Goal: Task Accomplishment & Management: Manage account settings

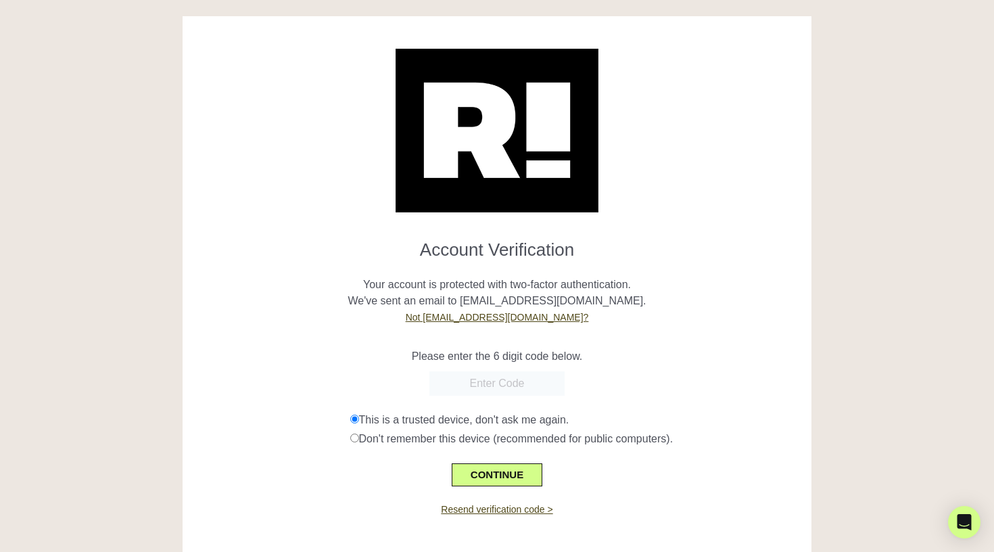
click at [597, 393] on div at bounding box center [497, 383] width 609 height 24
click at [515, 392] on input "text" at bounding box center [496, 383] width 135 height 24
click at [601, 307] on p "Your account is protected with two-factor authentication. We've sent an email t…" at bounding box center [497, 292] width 609 height 65
click at [515, 388] on input "text" at bounding box center [496, 383] width 135 height 24
paste input "827261"
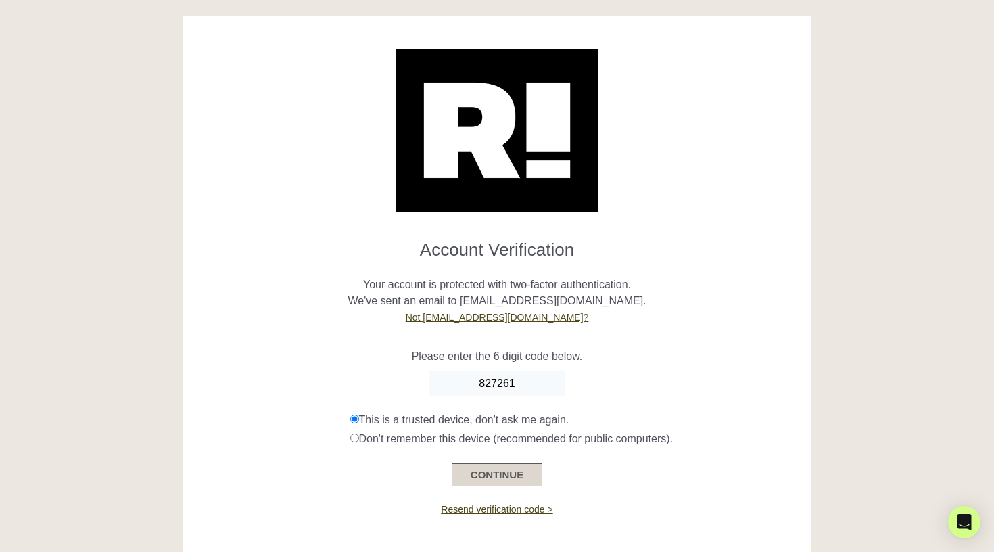
type input "827261"
click at [473, 476] on button "CONTINUE" at bounding box center [497, 474] width 91 height 23
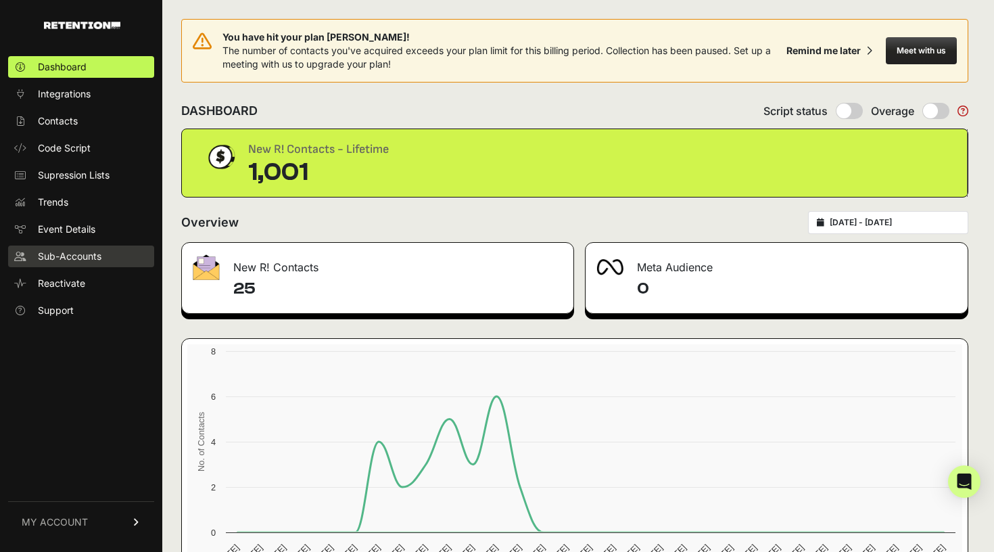
click at [72, 248] on link "Sub-Accounts" at bounding box center [81, 256] width 146 height 22
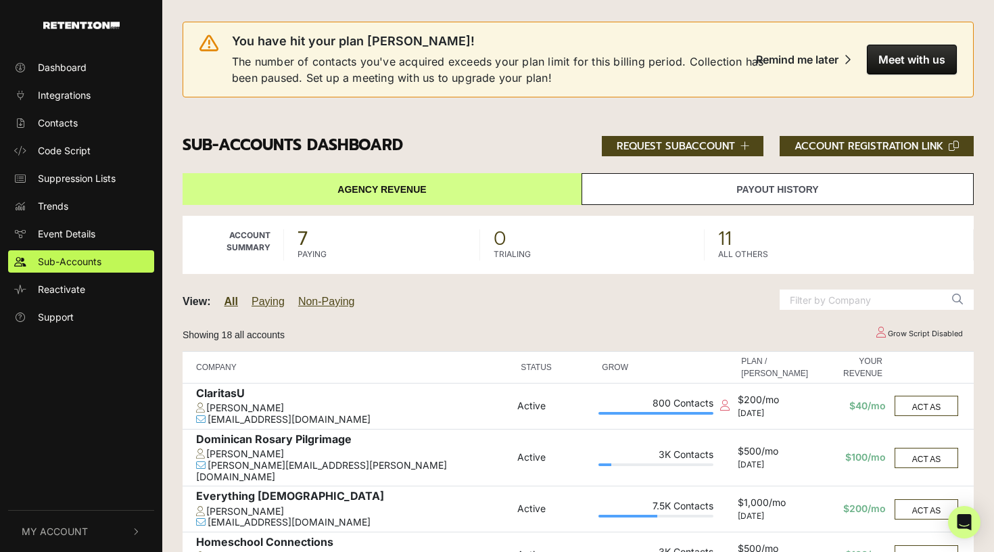
scroll to position [87, 0]
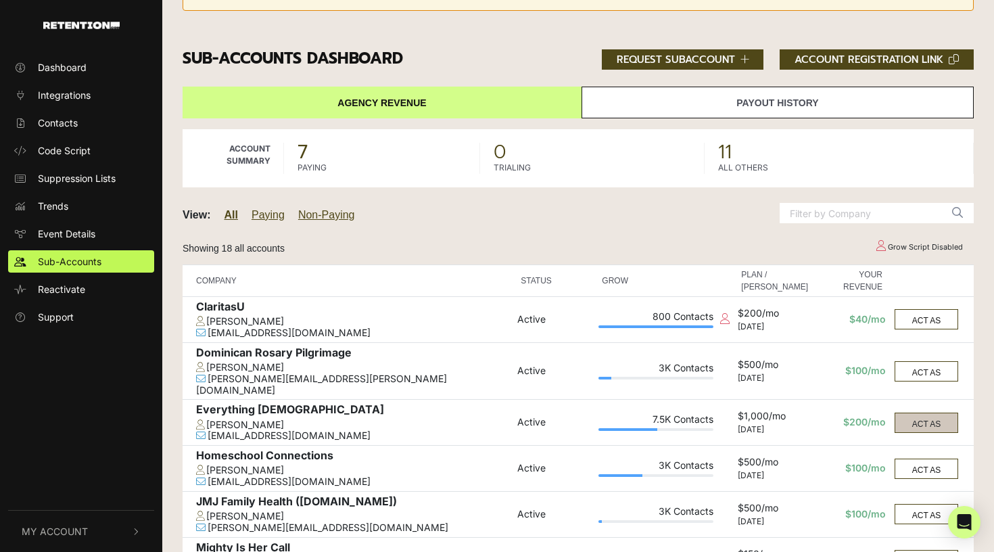
click at [913, 413] on button "ACT AS" at bounding box center [927, 423] width 64 height 20
